Goal: Find contact information: Find contact information

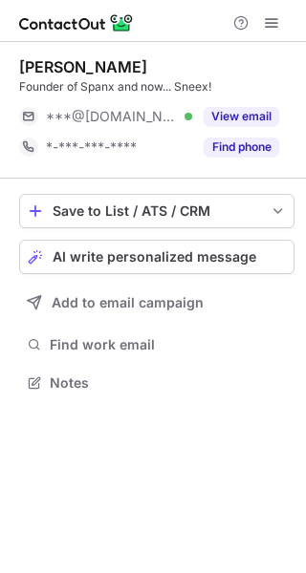
scroll to position [10, 10]
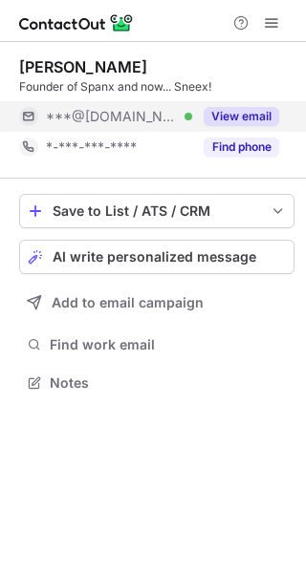
click at [239, 121] on button "View email" at bounding box center [241, 116] width 75 height 19
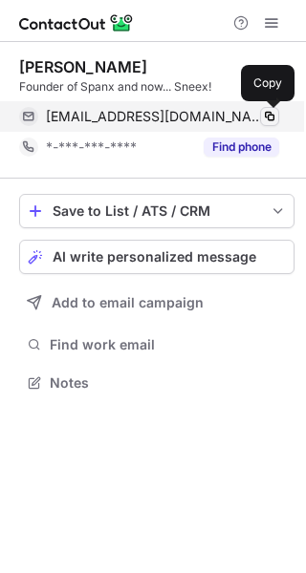
click at [272, 118] on span at bounding box center [269, 116] width 15 height 15
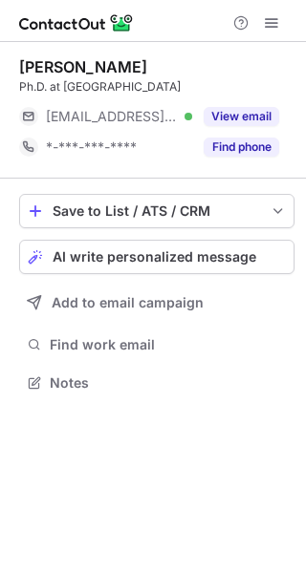
scroll to position [10, 10]
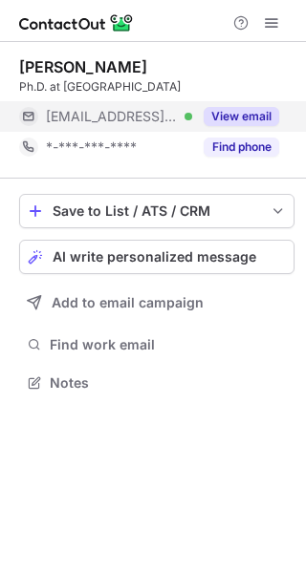
click at [252, 116] on button "View email" at bounding box center [241, 116] width 75 height 19
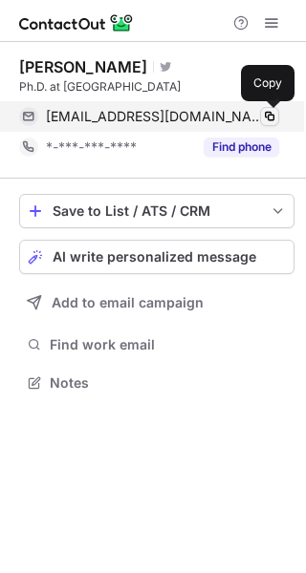
click at [267, 112] on span at bounding box center [269, 116] width 15 height 15
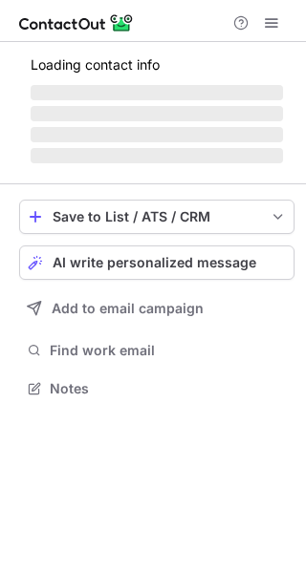
scroll to position [386, 306]
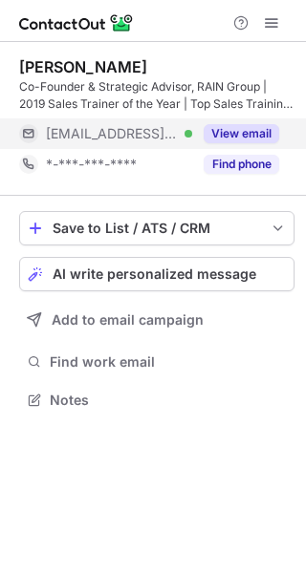
click at [247, 138] on button "View email" at bounding box center [241, 133] width 75 height 19
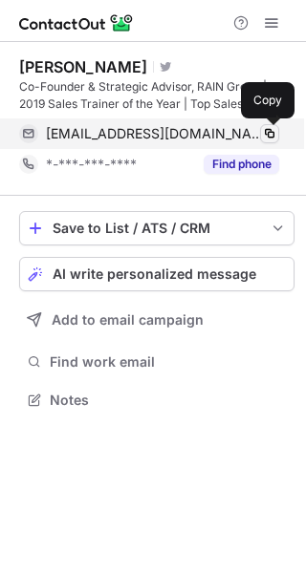
click at [270, 131] on span at bounding box center [269, 133] width 15 height 15
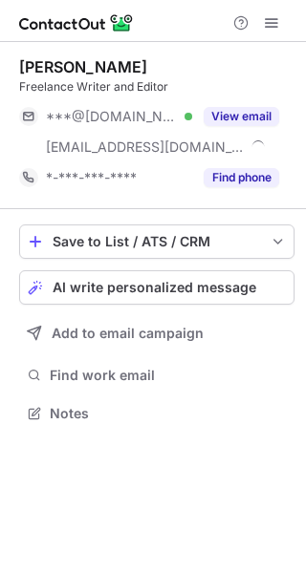
scroll to position [399, 306]
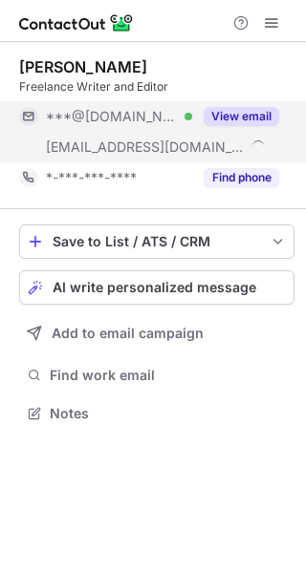
click at [257, 110] on button "View email" at bounding box center [241, 116] width 75 height 19
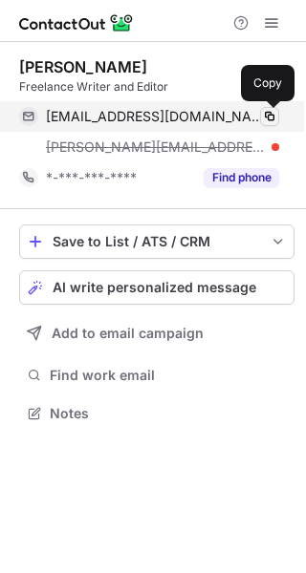
click at [272, 118] on span at bounding box center [269, 116] width 15 height 15
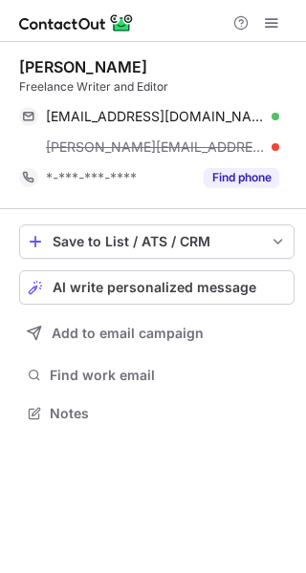
drag, startPoint x: 145, startPoint y: 64, endPoint x: 21, endPoint y: 63, distance: 124.2
click at [21, 63] on div "Leigh Buchanan" at bounding box center [156, 66] width 275 height 19
copy div "Leigh Buchanan"
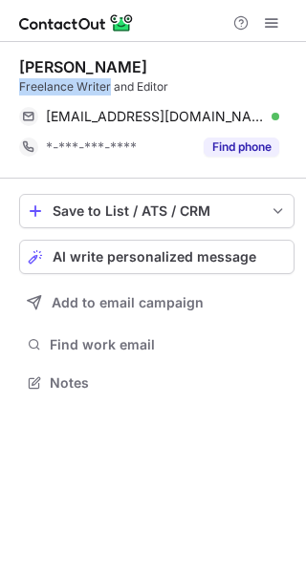
scroll to position [369, 306]
drag, startPoint x: 110, startPoint y: 86, endPoint x: 18, endPoint y: 87, distance: 91.7
click at [18, 87] on div "Leigh Buchanan Freelance Writer and Editor leighebuchanan@gmail.com Verified Co…" at bounding box center [153, 227] width 306 height 370
copy div "Freelance Writer"
click at [76, 85] on div "Freelance Writer and Editor" at bounding box center [156, 86] width 275 height 17
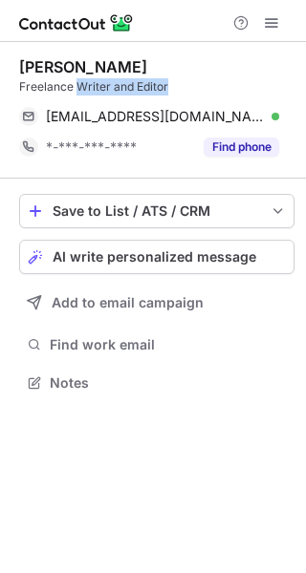
drag, startPoint x: 76, startPoint y: 85, endPoint x: 184, endPoint y: 81, distance: 108.0
click at [183, 85] on div "Freelance Writer and Editor" at bounding box center [156, 86] width 275 height 17
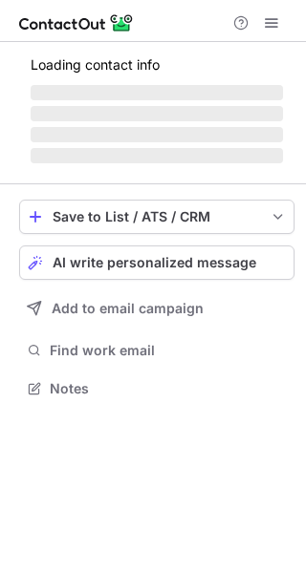
scroll to position [430, 306]
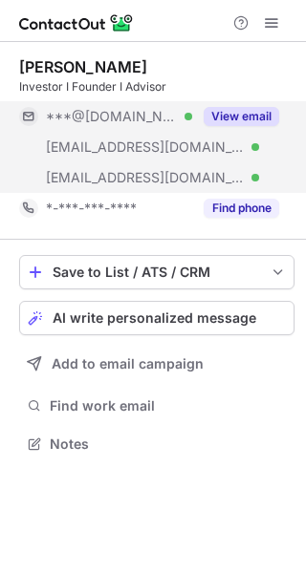
click at [262, 108] on button "View email" at bounding box center [241, 116] width 75 height 19
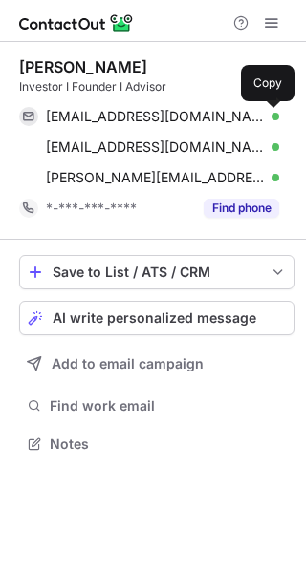
click at [262, 109] on span at bounding box center [269, 116] width 15 height 15
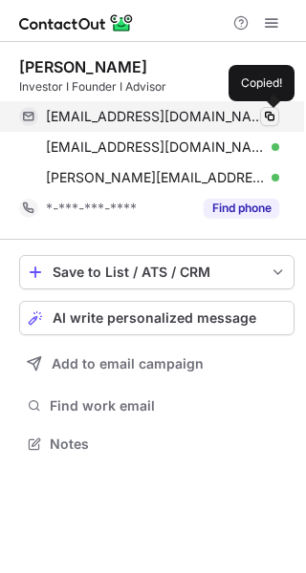
click at [276, 116] on span at bounding box center [269, 116] width 15 height 15
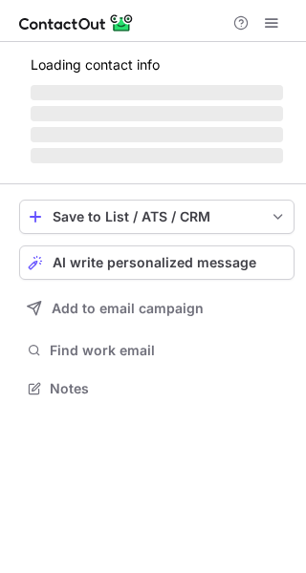
scroll to position [447, 306]
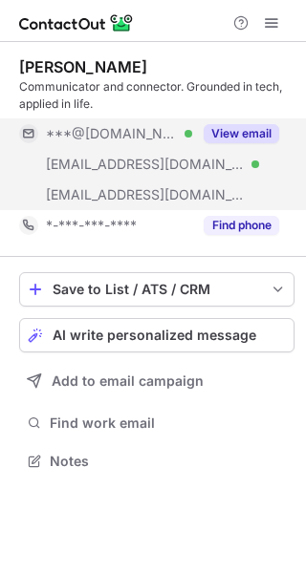
click at [253, 135] on button "View email" at bounding box center [241, 133] width 75 height 19
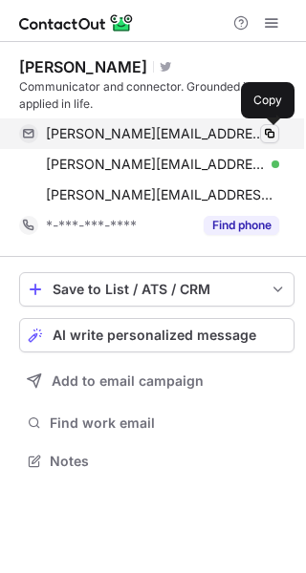
click at [270, 129] on span at bounding box center [269, 133] width 15 height 15
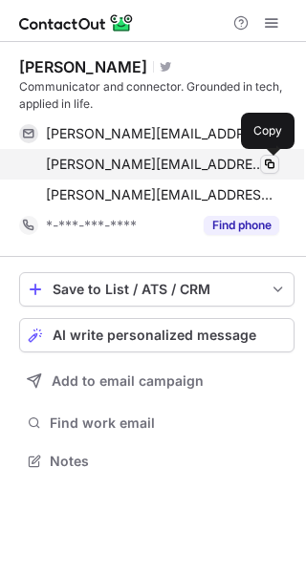
click at [271, 161] on span at bounding box center [269, 164] width 15 height 15
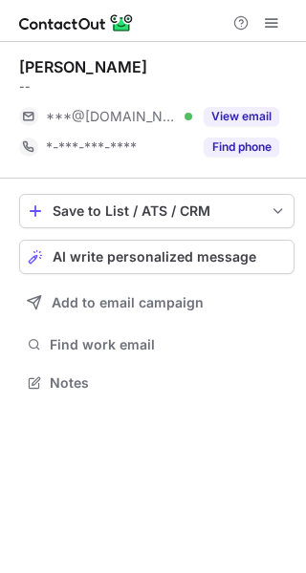
scroll to position [10, 10]
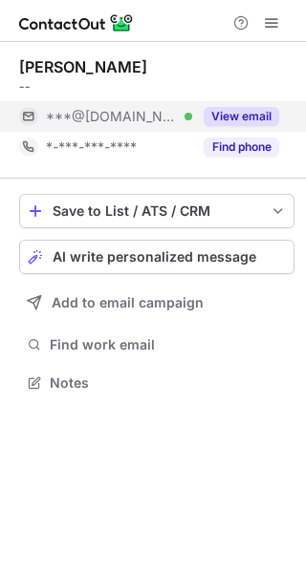
drag, startPoint x: 240, startPoint y: 97, endPoint x: 244, endPoint y: 112, distance: 14.8
click at [240, 100] on div "[PERSON_NAME] -- ***@[DOMAIN_NAME] Verified View email *-***-***-**** Find phone" at bounding box center [156, 109] width 275 height 105
click at [245, 113] on button "View email" at bounding box center [241, 116] width 75 height 19
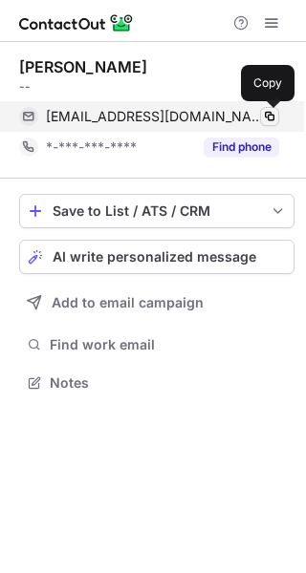
click at [264, 115] on span at bounding box center [269, 116] width 15 height 15
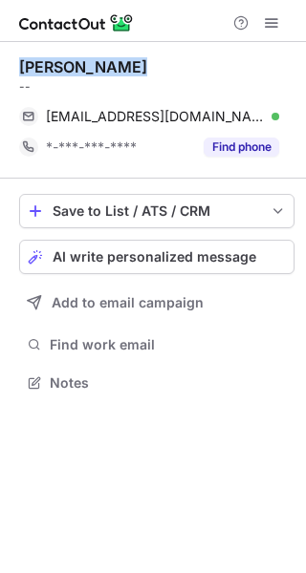
drag, startPoint x: 130, startPoint y: 68, endPoint x: 21, endPoint y: 64, distance: 109.0
click at [21, 64] on div "Casey Neistat" at bounding box center [156, 66] width 275 height 19
copy div "Casey Neistat"
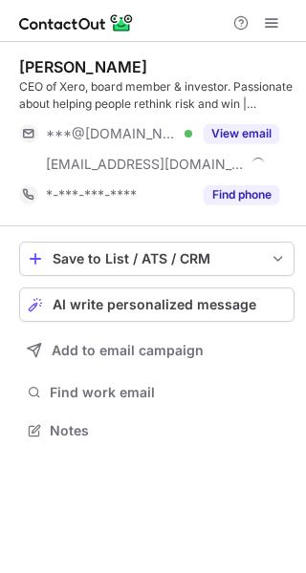
scroll to position [417, 306]
